Goal: Use online tool/utility: Utilize a website feature to perform a specific function

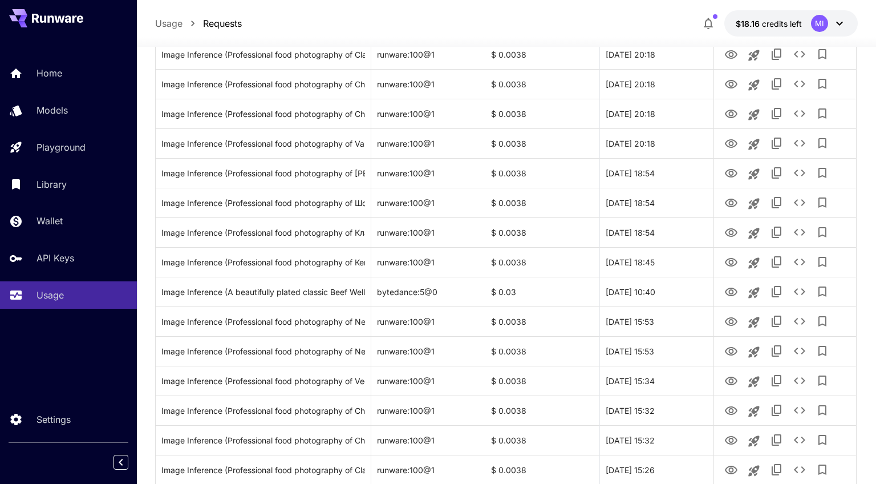
scroll to position [284, 0]
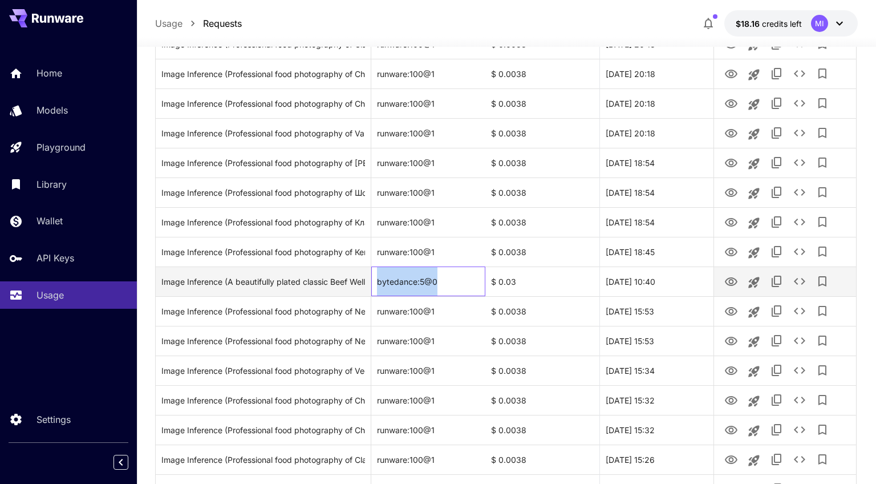
drag, startPoint x: 445, startPoint y: 281, endPoint x: 375, endPoint y: 284, distance: 70.8
click at [375, 284] on div "bytedance:5@0" at bounding box center [428, 281] width 114 height 30
copy div "bytedance:5@0"
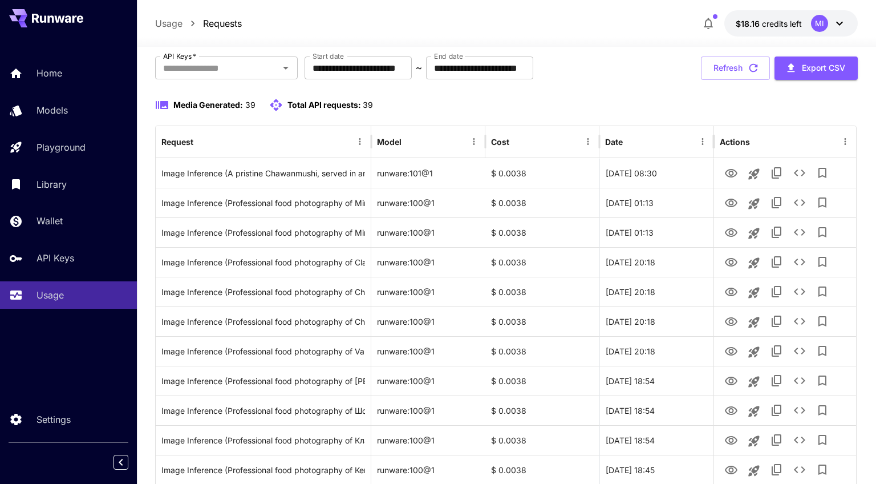
scroll to position [0, 0]
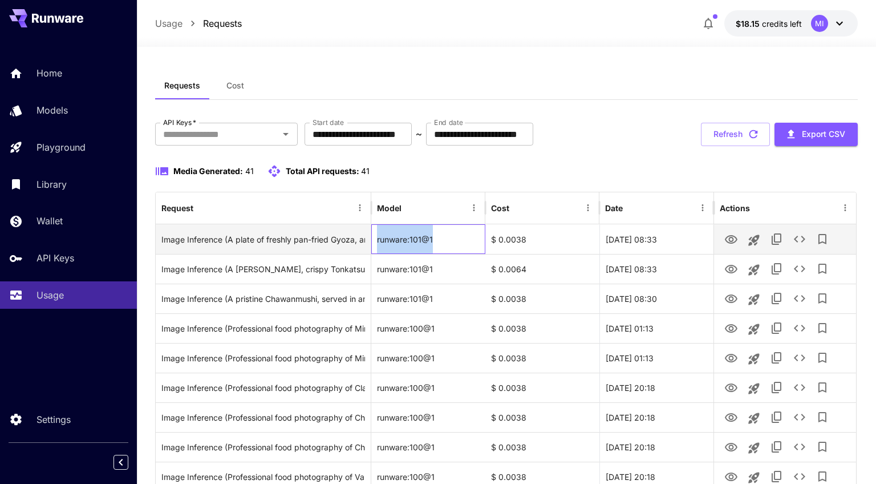
drag, startPoint x: 445, startPoint y: 242, endPoint x: 375, endPoint y: 244, distance: 70.2
click at [375, 244] on div "runware:101@1" at bounding box center [428, 239] width 114 height 30
copy div "runware:101@1"
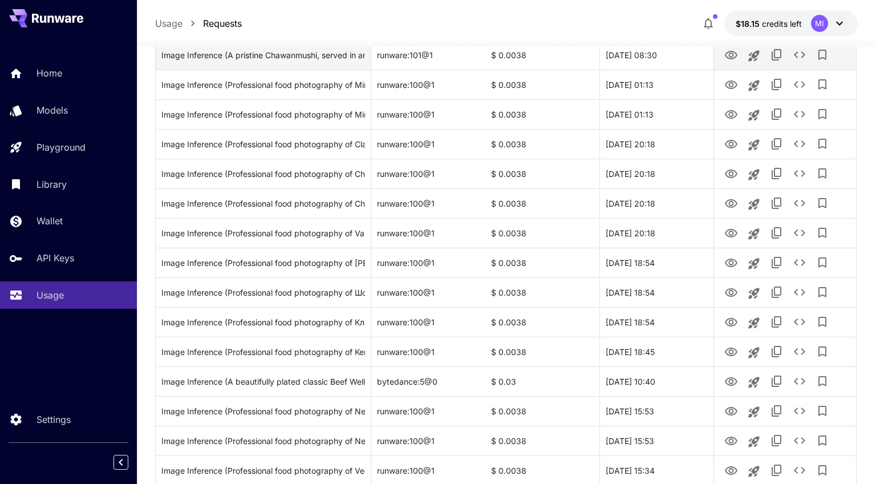
scroll to position [294, 0]
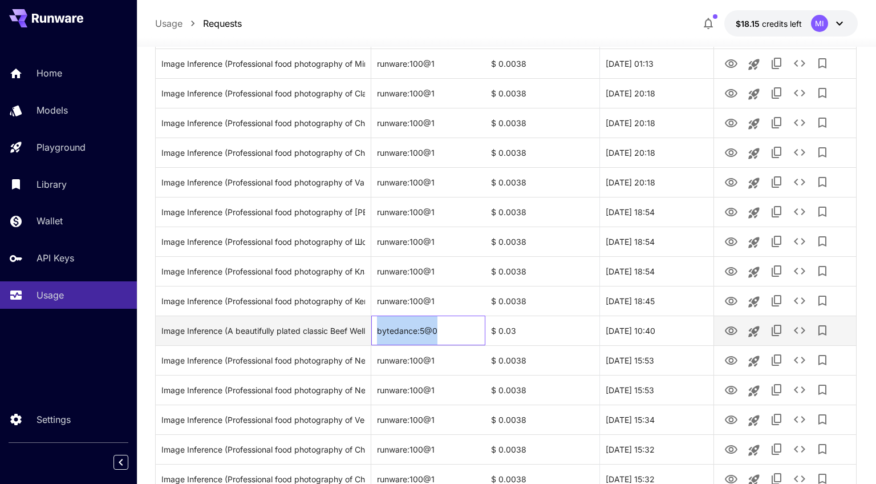
drag, startPoint x: 448, startPoint y: 332, endPoint x: 378, endPoint y: 333, distance: 69.6
click at [378, 333] on div "bytedance:5@0" at bounding box center [428, 330] width 114 height 30
copy div "bytedance:5@0"
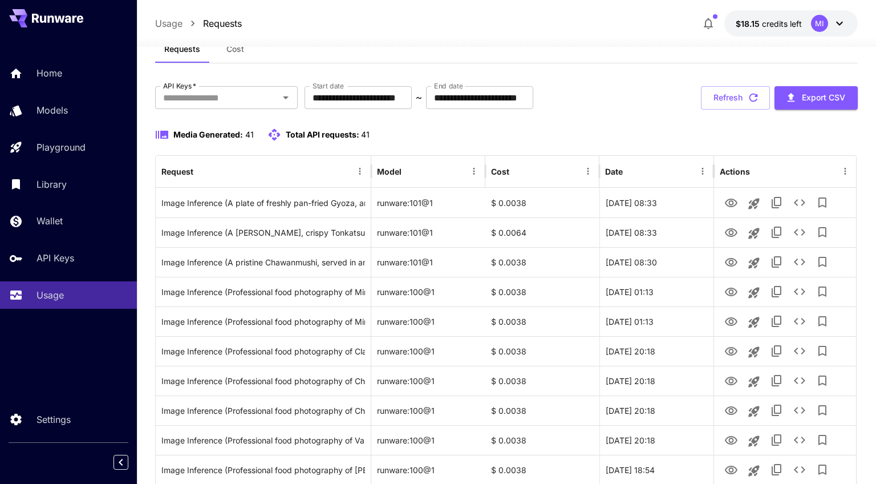
scroll to position [0, 0]
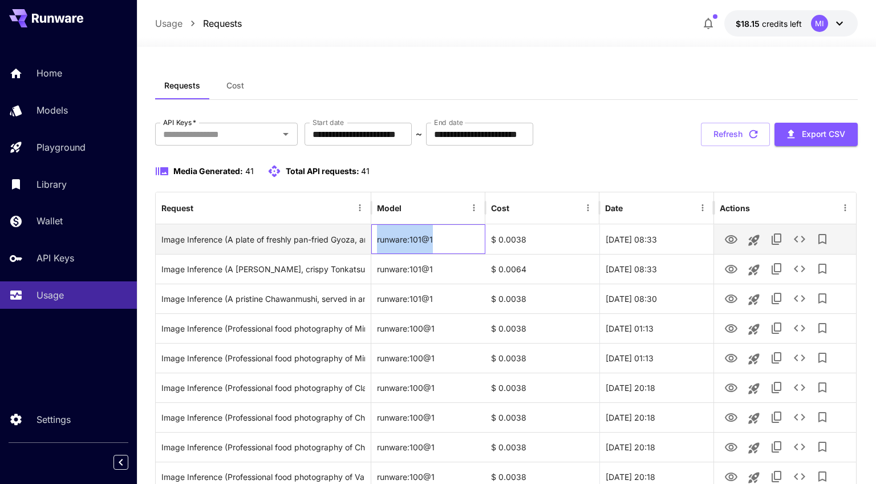
drag, startPoint x: 447, startPoint y: 238, endPoint x: 375, endPoint y: 243, distance: 72.6
click at [375, 243] on div "runware:101@1" at bounding box center [428, 239] width 114 height 30
copy div "runware:101@1"
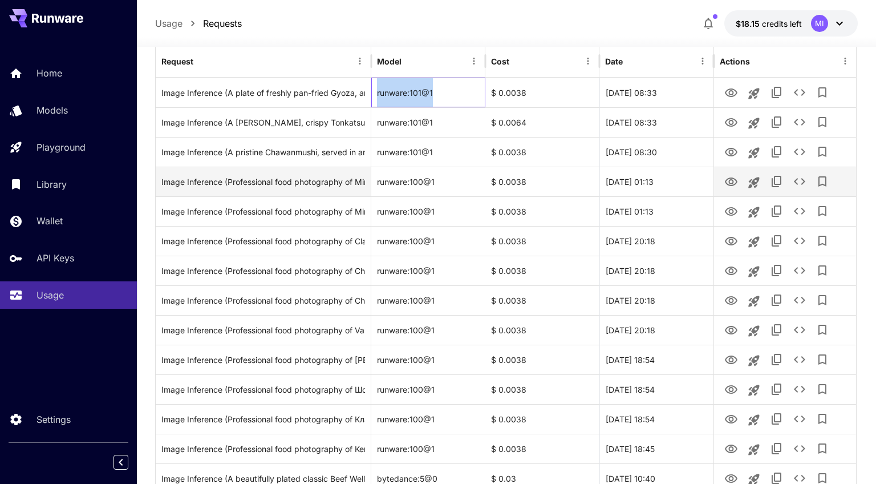
scroll to position [213, 0]
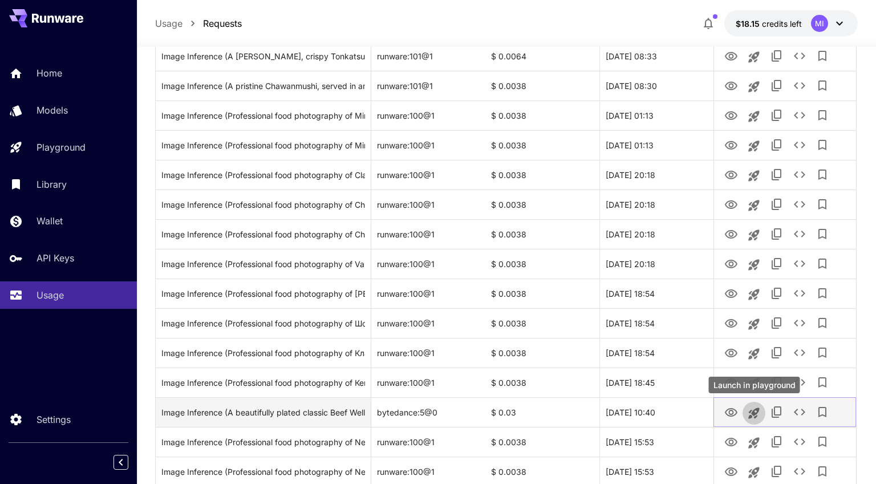
click at [754, 414] on icon "Launch in playground" at bounding box center [754, 412] width 11 height 11
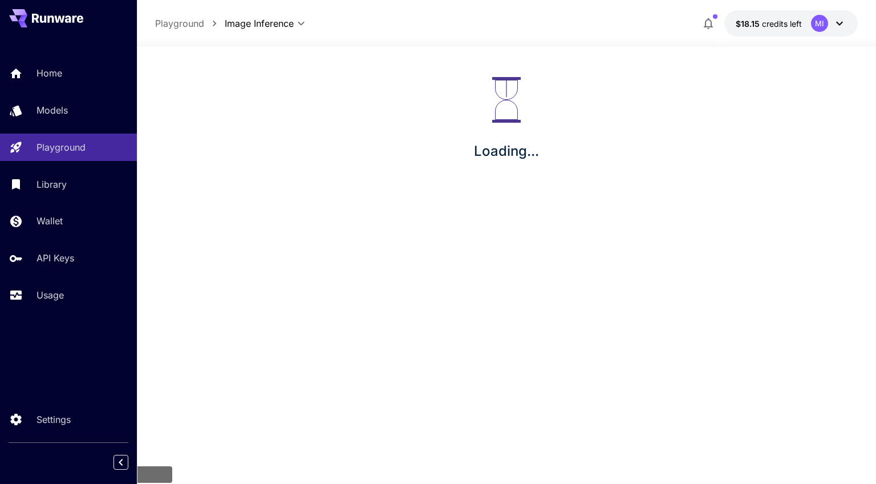
scroll to position [19, 0]
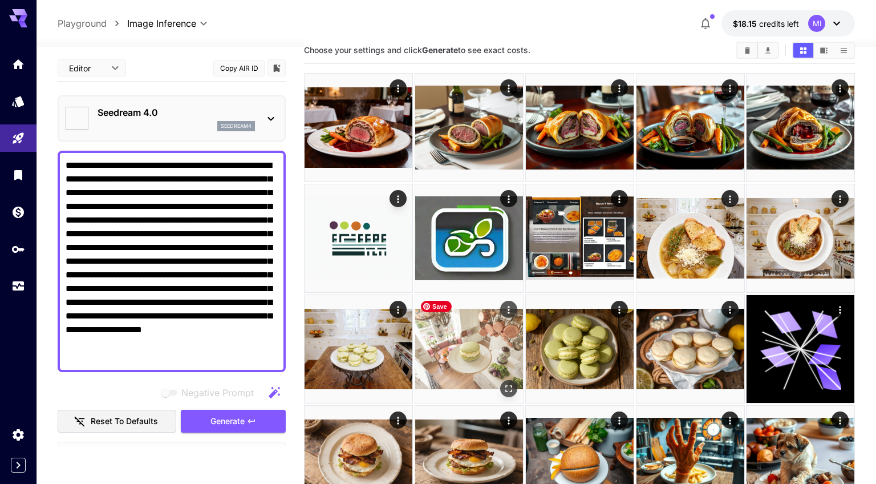
type textarea "**********"
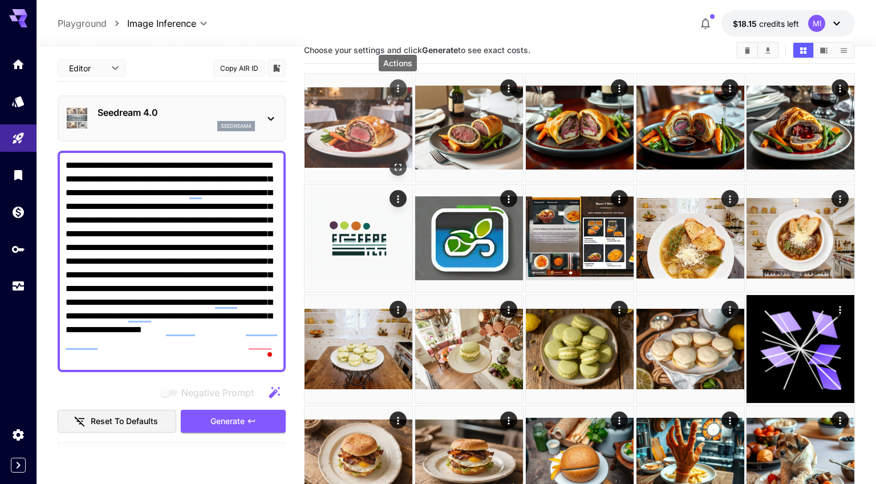
click at [394, 87] on icon "Actions" at bounding box center [397, 88] width 11 height 11
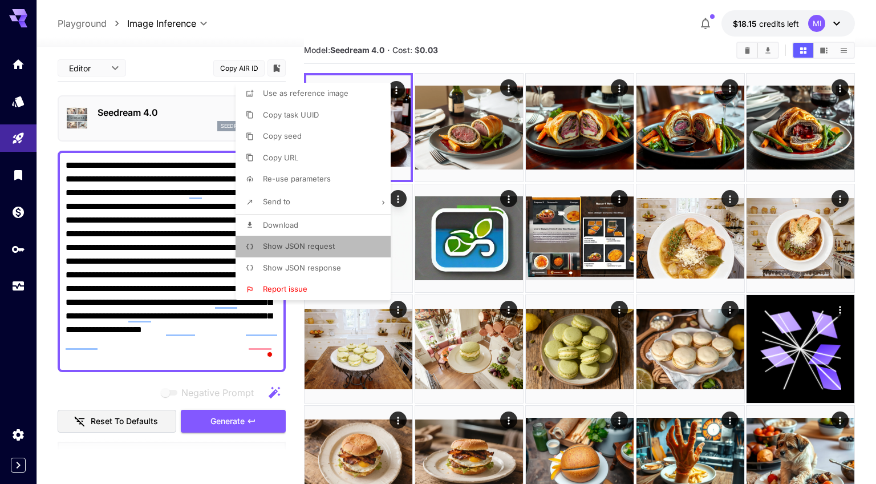
click at [338, 247] on li "Show JSON request" at bounding box center [317, 247] width 162 height 22
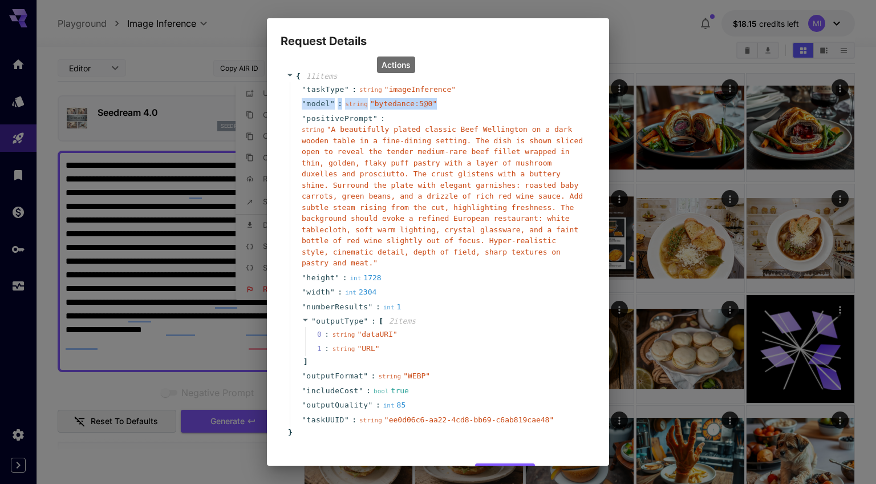
drag, startPoint x: 302, startPoint y: 102, endPoint x: 449, endPoint y: 104, distance: 147.2
click at [449, 104] on div "" model " : string " bytedance:5@0 "" at bounding box center [440, 103] width 300 height 15
copy div "" model " : string " bytedance:5@0 ""
click at [395, 100] on span "" bytedance:5@0 "" at bounding box center [403, 103] width 67 height 9
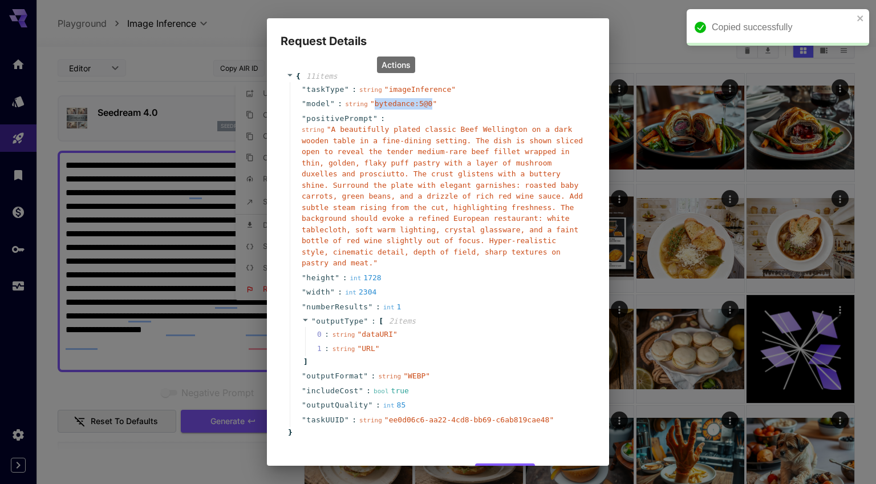
drag, startPoint x: 375, startPoint y: 104, endPoint x: 433, endPoint y: 105, distance: 58.7
click at [433, 105] on span "" bytedance:5@0 "" at bounding box center [403, 103] width 67 height 9
copy span "bytedance:5@0"
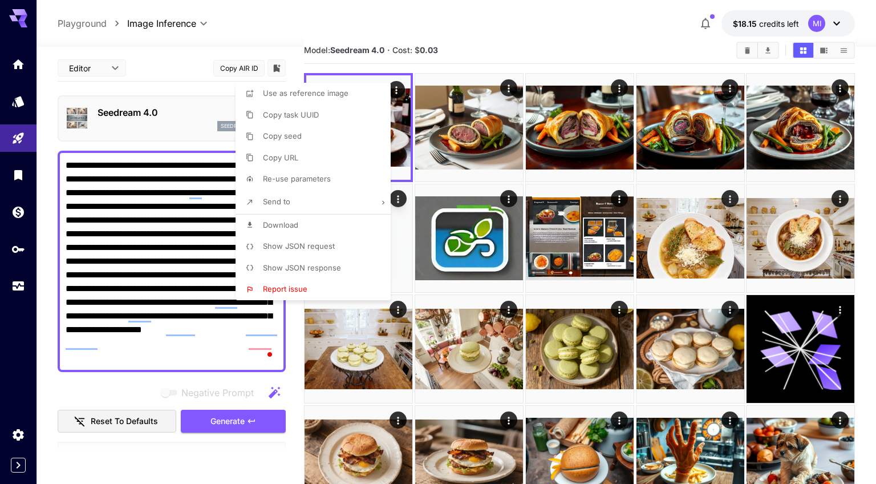
click at [21, 289] on div at bounding box center [438, 242] width 876 height 484
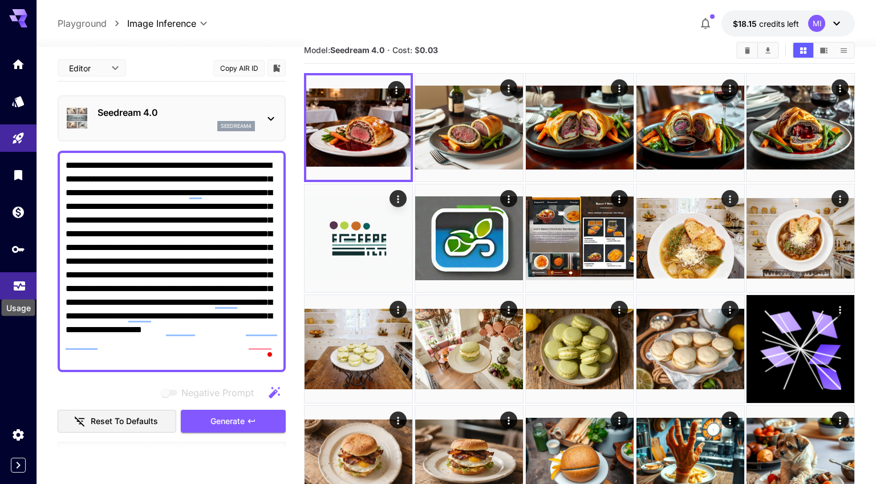
click at [17, 286] on icon "Usage" at bounding box center [20, 282] width 14 height 14
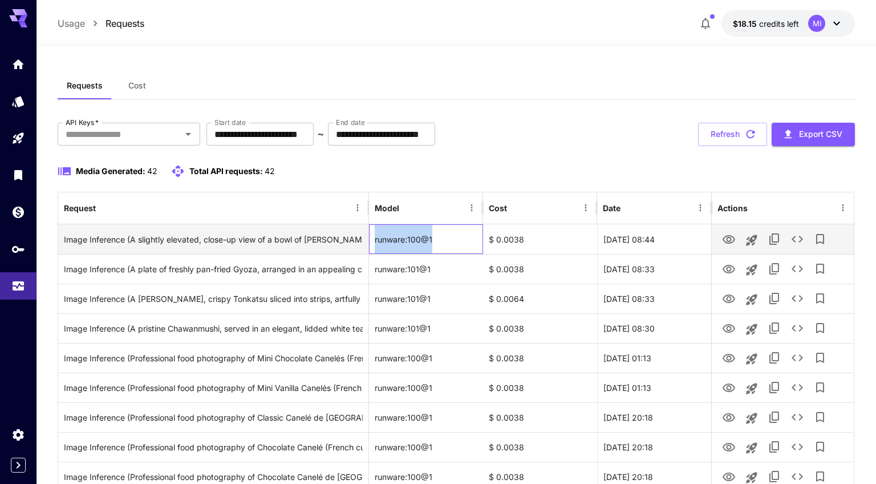
drag, startPoint x: 451, startPoint y: 236, endPoint x: 371, endPoint y: 236, distance: 80.4
click at [371, 236] on div "runware:100@1" at bounding box center [426, 239] width 114 height 30
copy div "runware:100@1"
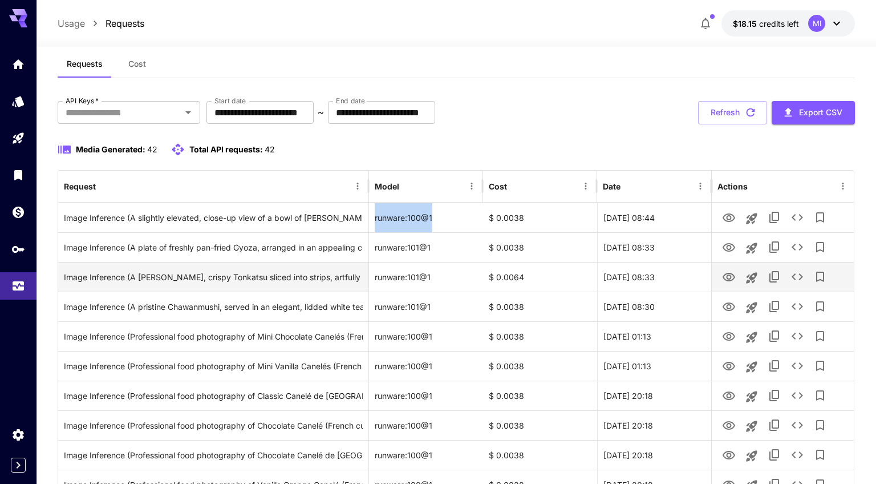
scroll to position [21, 0]
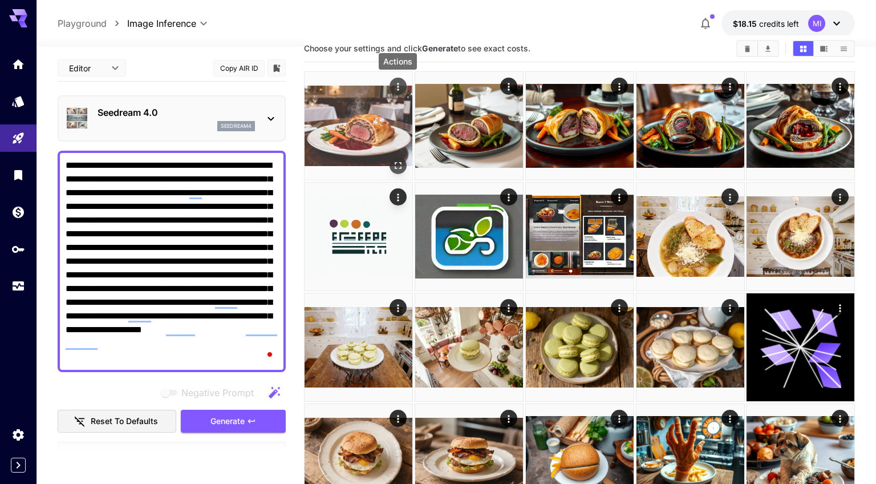
click at [396, 87] on icon "Actions" at bounding box center [397, 86] width 11 height 11
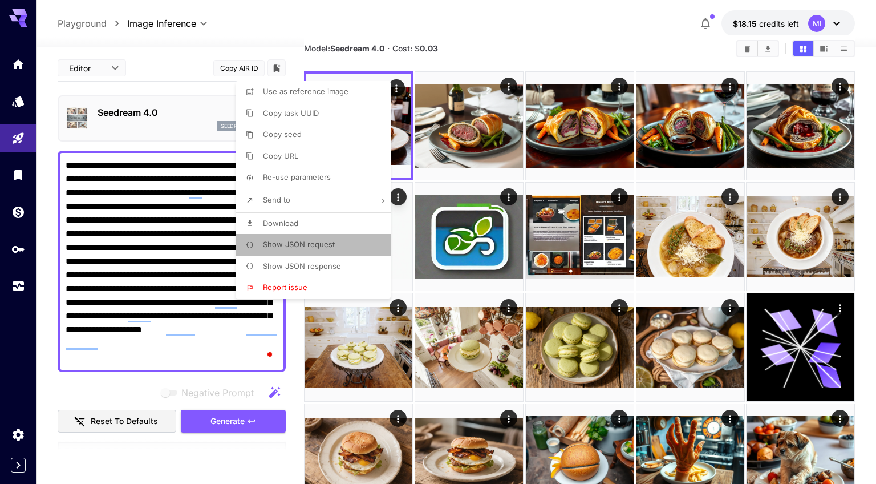
click at [316, 247] on span "Show JSON request" at bounding box center [299, 244] width 72 height 9
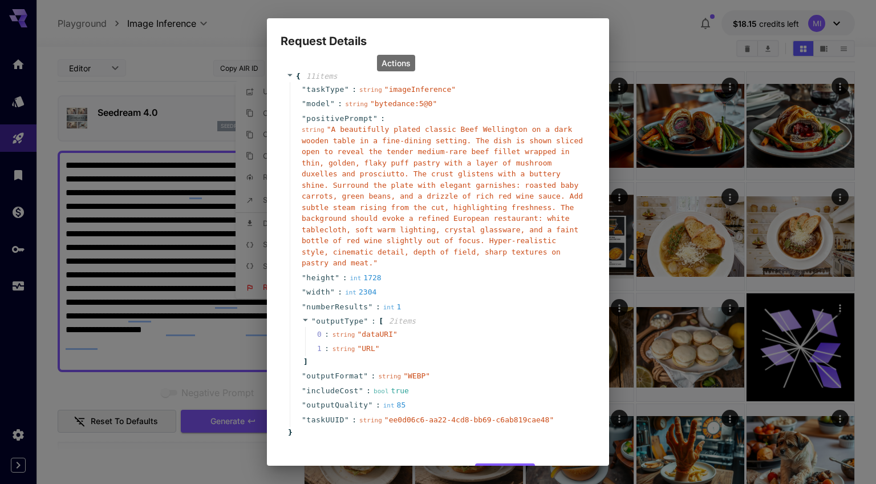
scroll to position [41, 0]
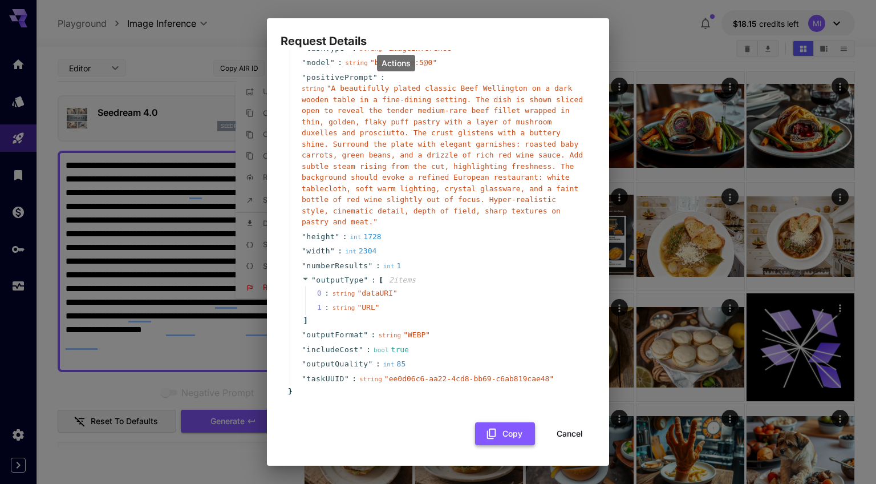
click at [502, 432] on button "Copy" at bounding box center [505, 433] width 60 height 23
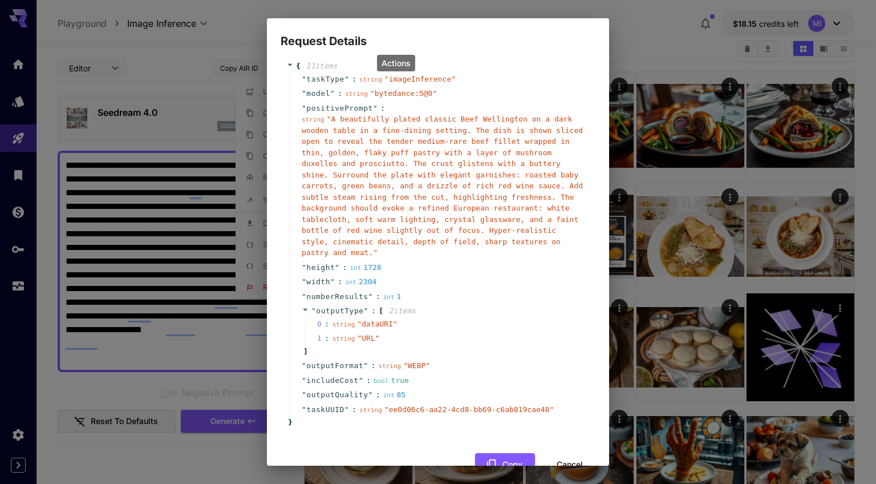
scroll to position [0, 0]
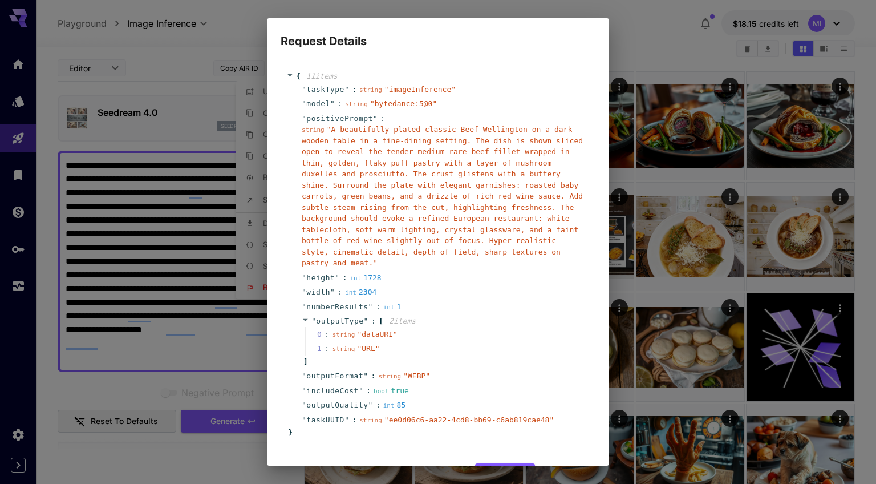
click at [643, 28] on div "Request Details { 11 item s " taskType " : string " imageInference " " model " …" at bounding box center [438, 242] width 876 height 484
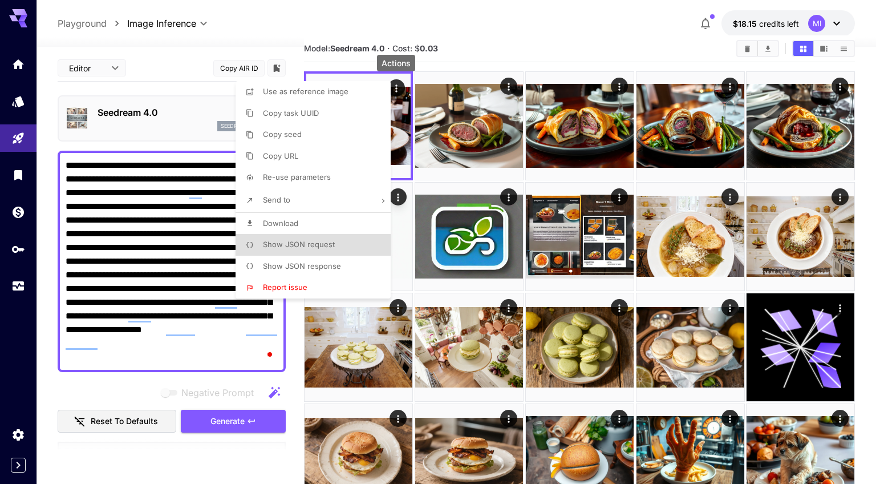
click at [111, 63] on div at bounding box center [438, 242] width 876 height 484
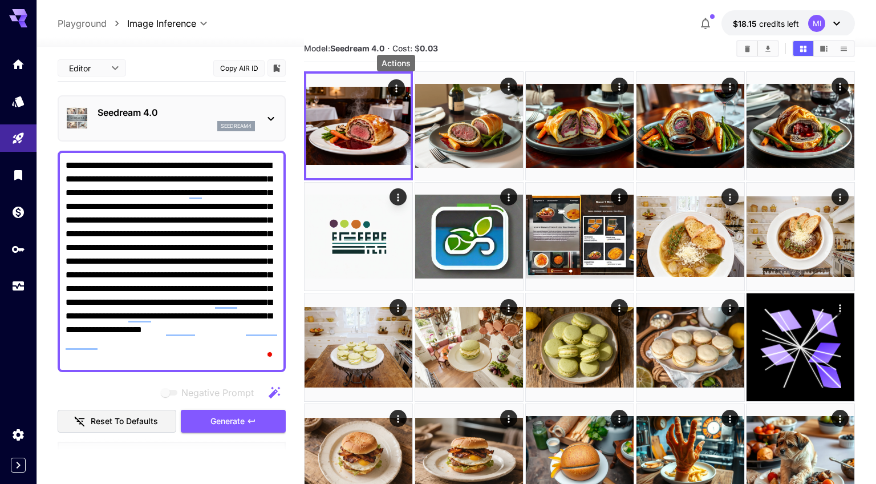
click at [104, 114] on span "JSON" at bounding box center [92, 112] width 50 height 14
type input "****"
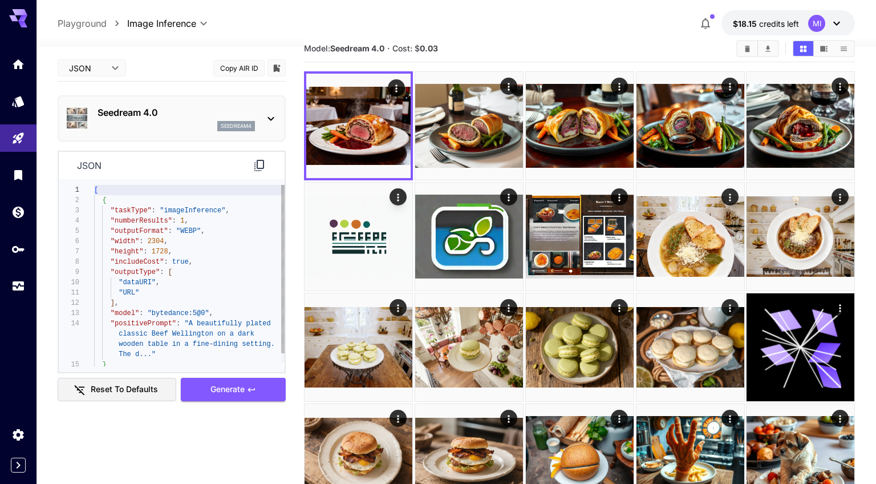
click at [260, 163] on icon at bounding box center [260, 166] width 14 height 14
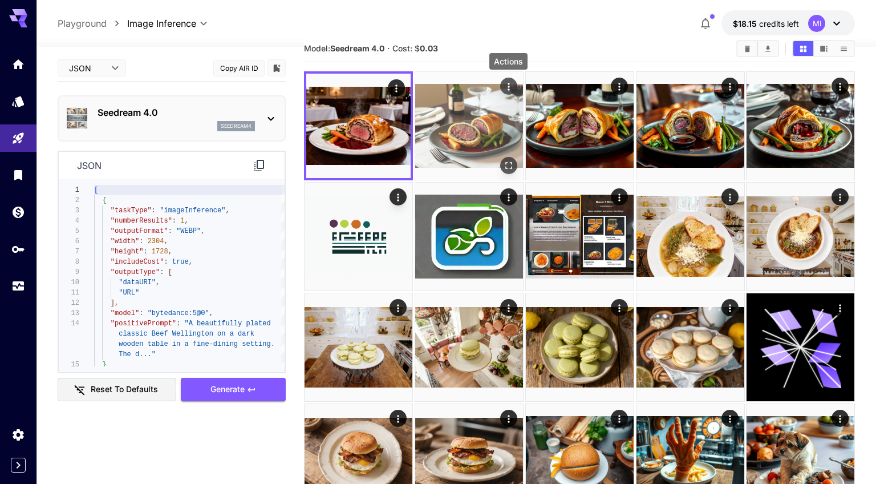
click at [510, 84] on icon "Actions" at bounding box center [507, 86] width 11 height 11
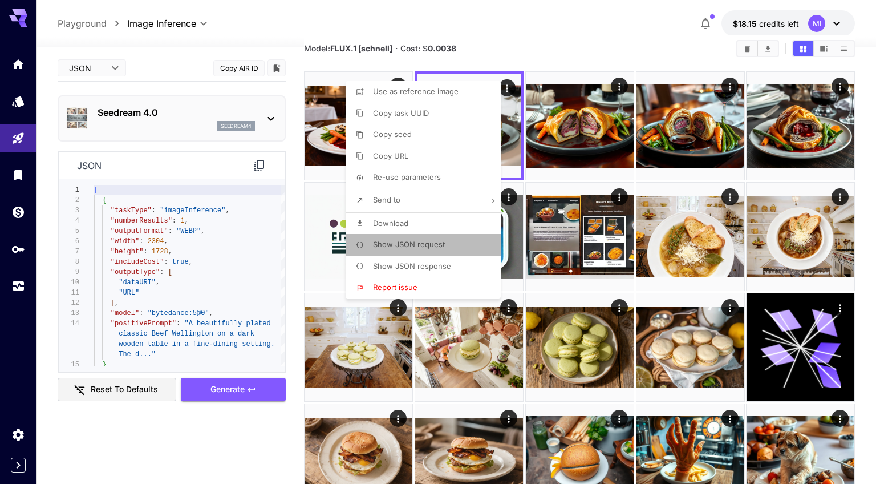
click at [431, 245] on span "Show JSON request" at bounding box center [409, 244] width 72 height 9
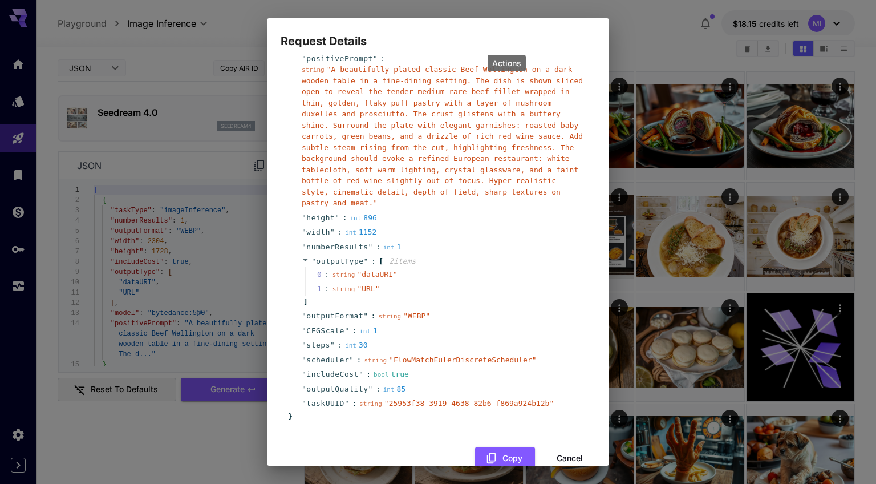
scroll to position [60, 0]
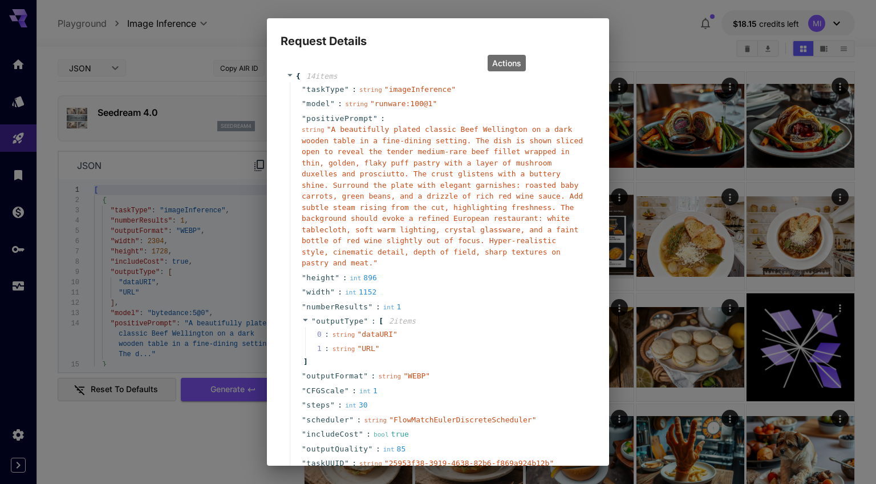
click at [640, 31] on div "Request Details { 14 item s " taskType " : string " imageInference " " model " …" at bounding box center [438, 242] width 876 height 484
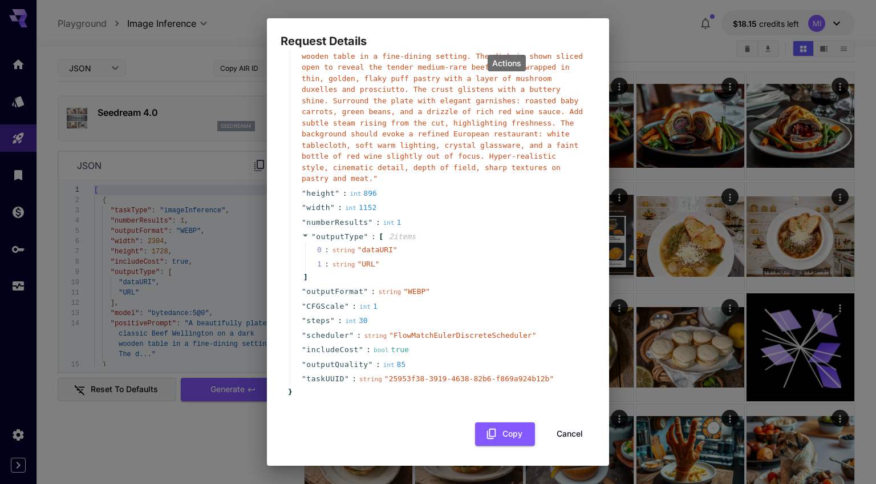
click at [570, 427] on button "Cancel" at bounding box center [569, 433] width 51 height 23
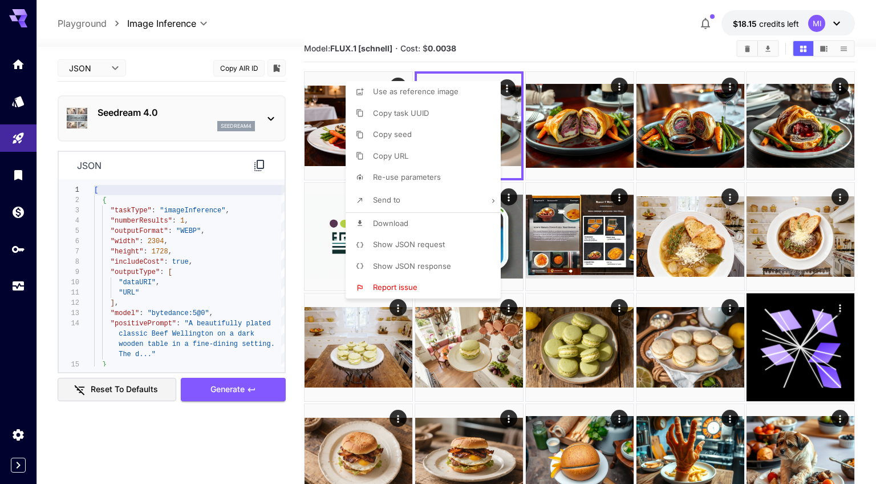
click at [397, 80] on div at bounding box center [438, 242] width 876 height 484
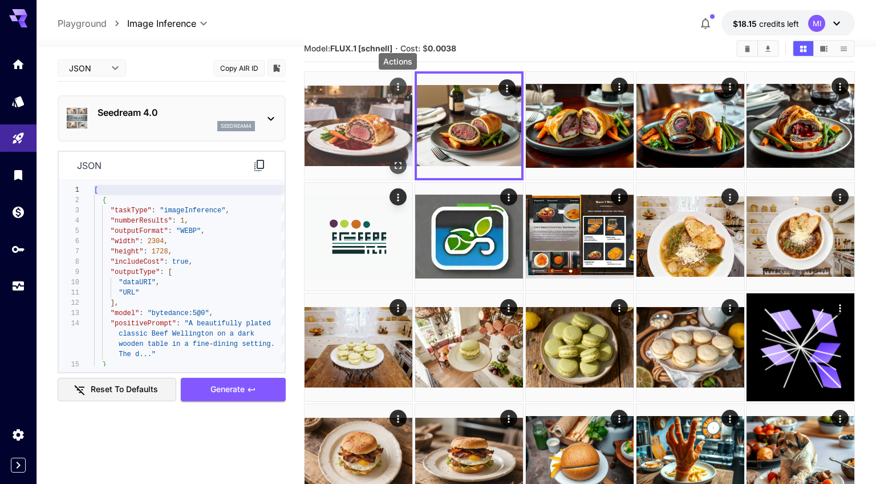
click at [399, 85] on icon "Actions" at bounding box center [397, 86] width 11 height 11
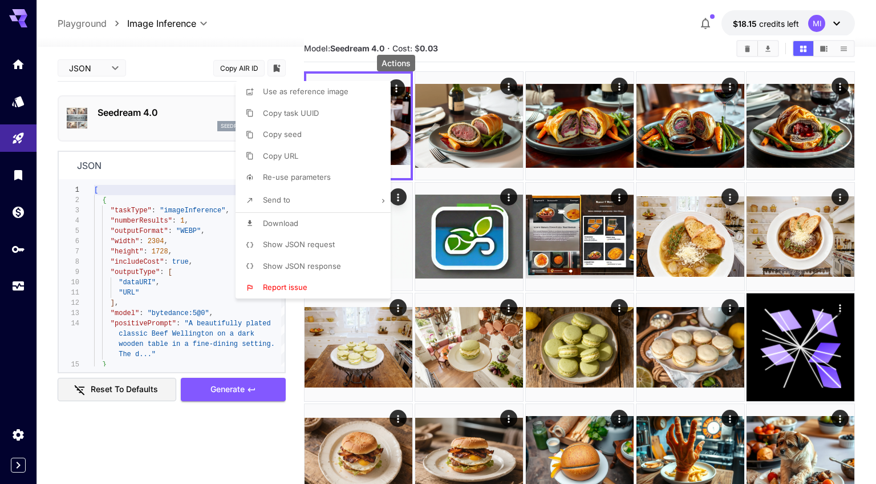
click at [356, 246] on li "Show JSON request" at bounding box center [317, 245] width 162 height 22
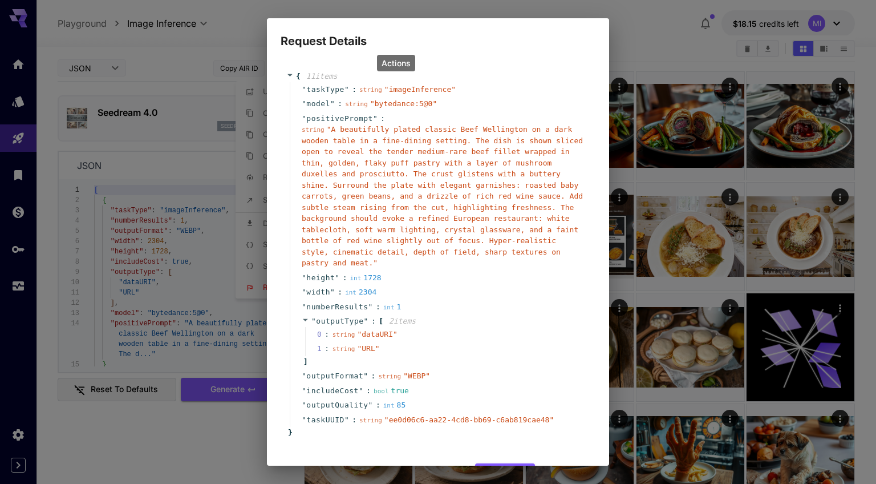
scroll to position [41, 0]
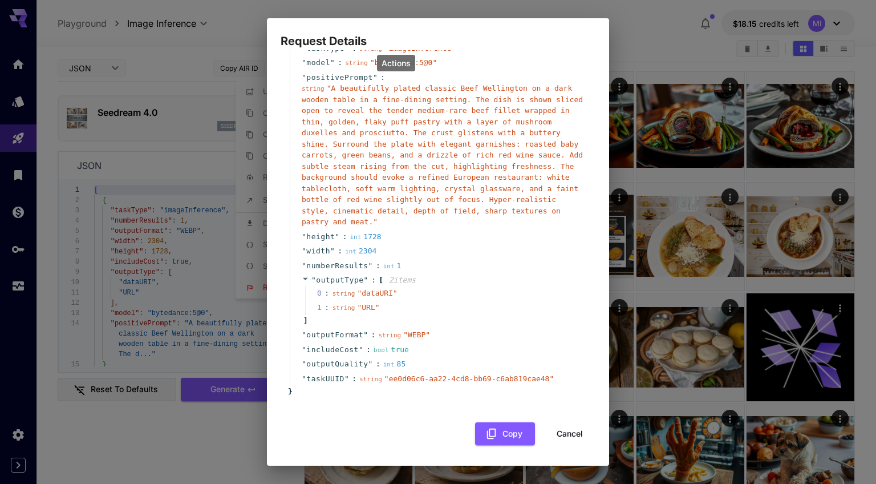
click at [570, 427] on button "Cancel" at bounding box center [569, 433] width 51 height 23
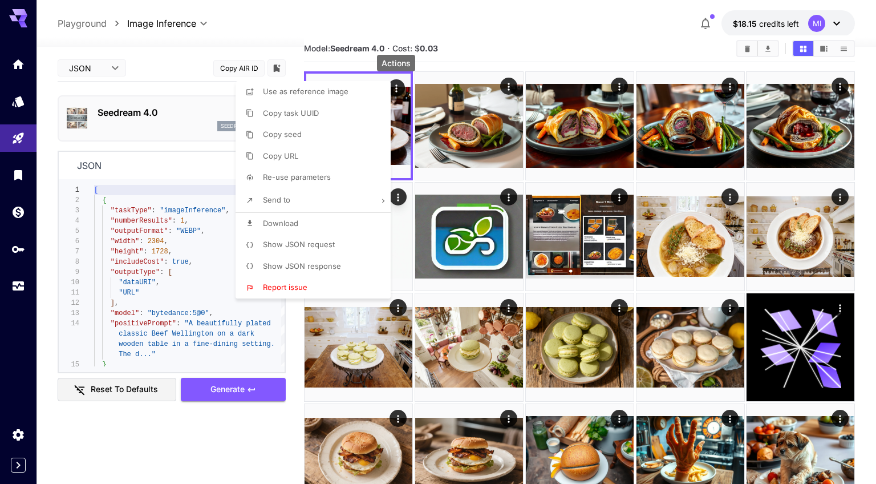
click at [19, 287] on div at bounding box center [438, 242] width 876 height 484
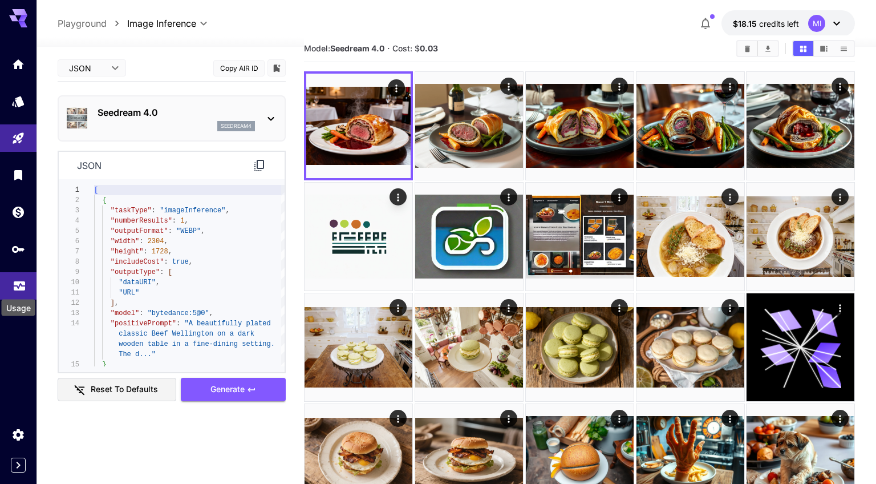
click at [17, 283] on icon "Usage" at bounding box center [19, 281] width 11 height 6
